Goal: Obtain resource: Obtain resource

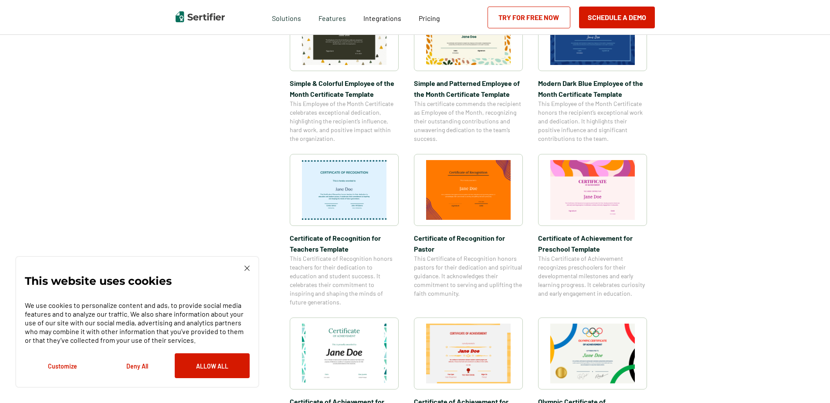
scroll to position [392, 0]
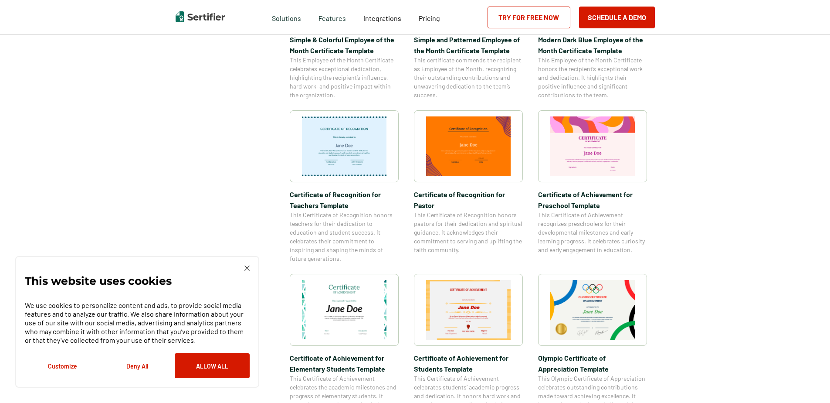
click at [370, 304] on img at bounding box center [344, 310] width 85 height 60
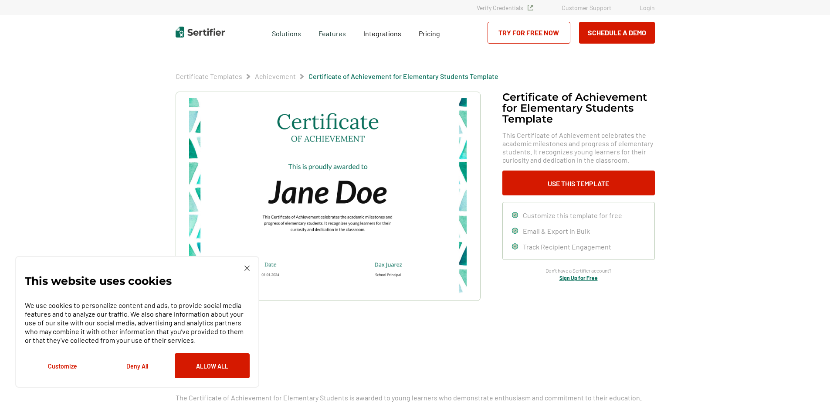
click at [378, 199] on img at bounding box center [327, 196] width 277 height 196
click at [544, 185] on button "Use This Template" at bounding box center [579, 182] width 153 height 25
